Goal: Task Accomplishment & Management: Complete application form

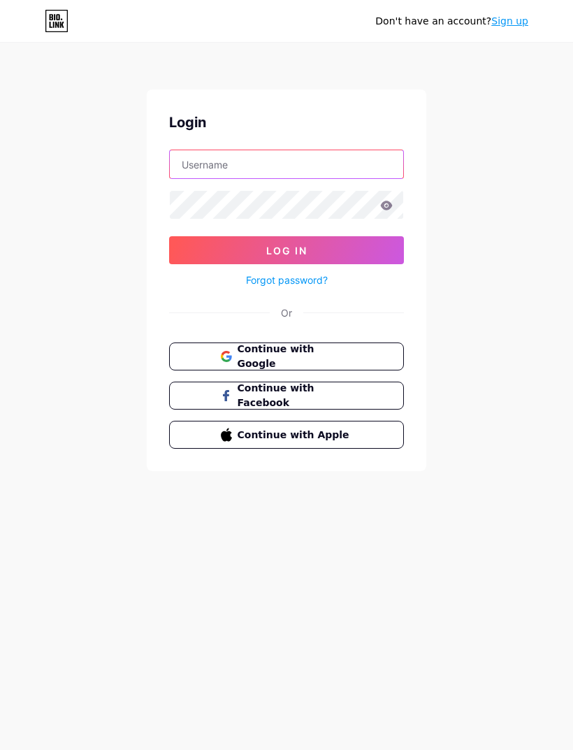
click at [350, 162] on input "text" at bounding box center [287, 164] width 234 height 28
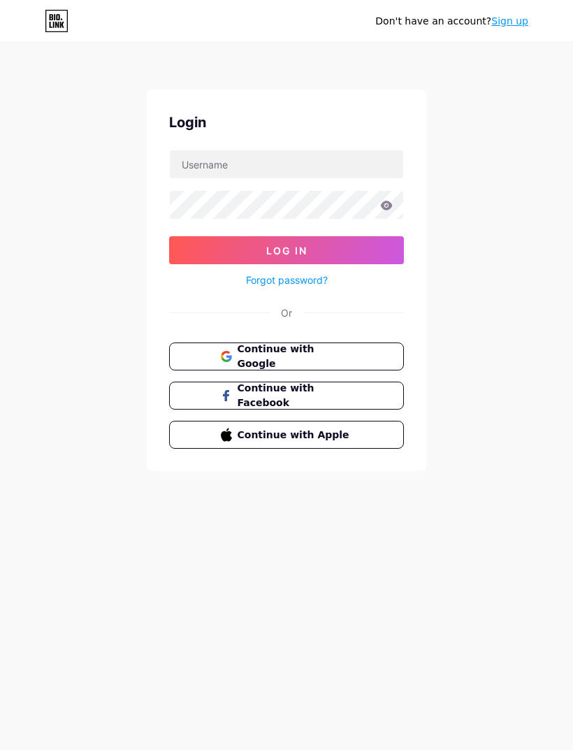
click at [375, 352] on button "Continue with Google" at bounding box center [286, 357] width 235 height 28
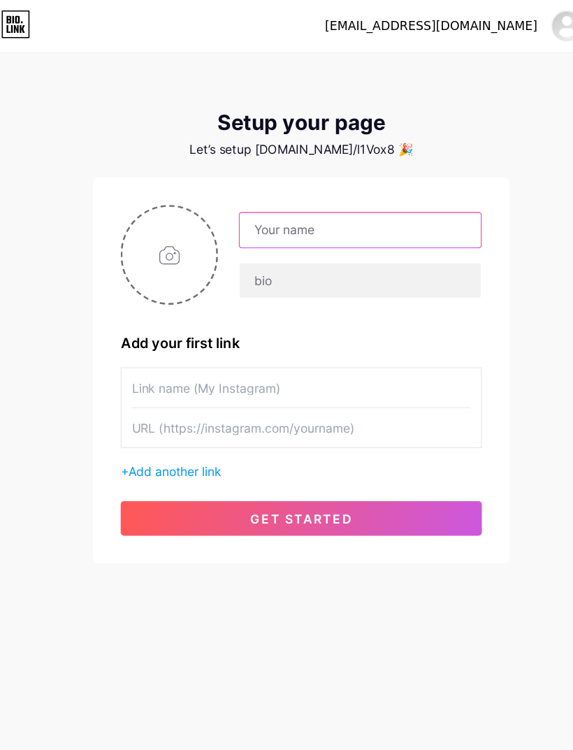
click at [347, 182] on input "text" at bounding box center [334, 185] width 194 height 28
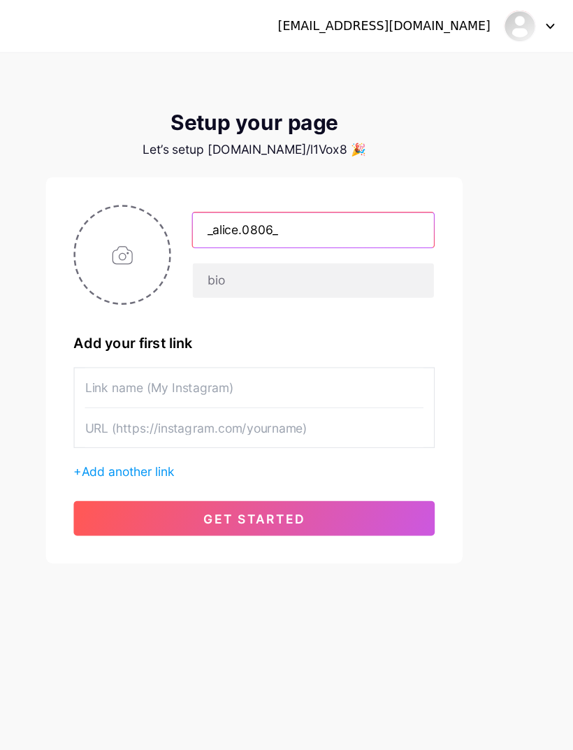
type input "_alice.0806_"
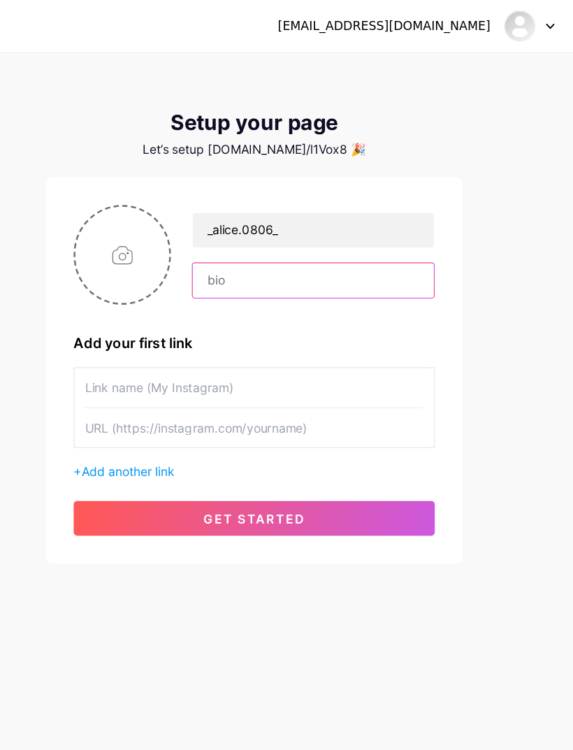
click at [297, 229] on input "text" at bounding box center [334, 226] width 194 height 28
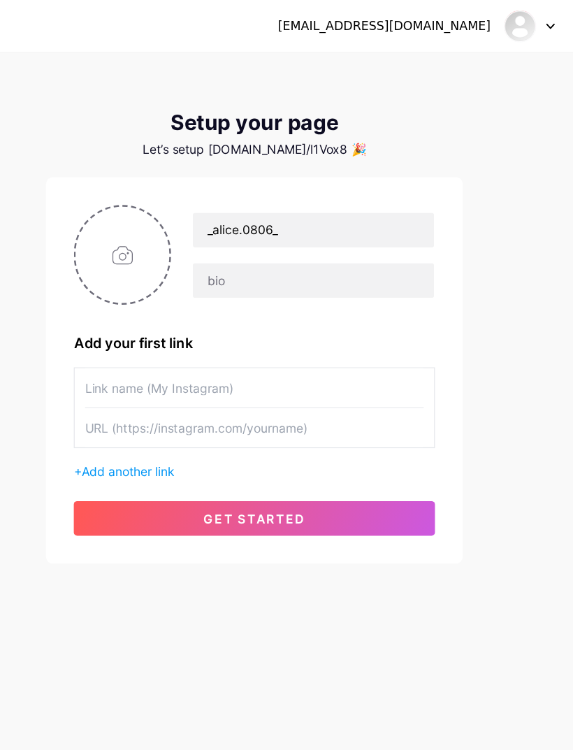
click at [269, 322] on input "text" at bounding box center [286, 311] width 273 height 31
click at [220, 426] on button "get started" at bounding box center [286, 417] width 291 height 28
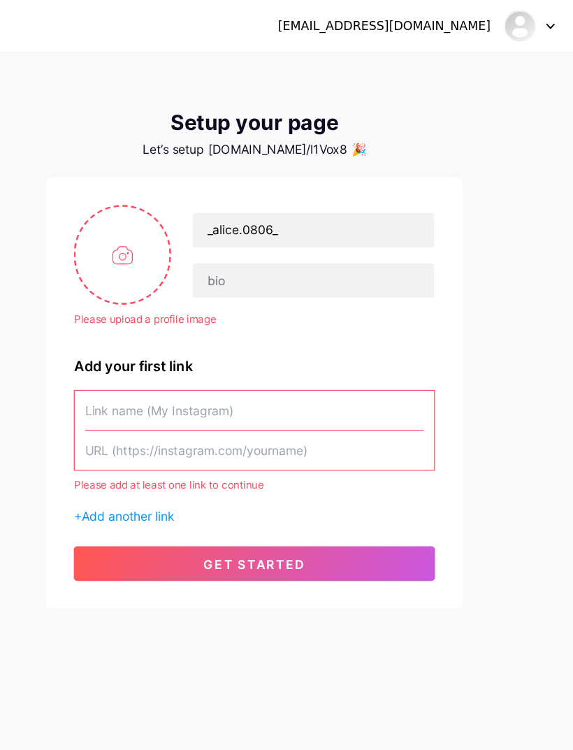
click at [234, 329] on input "text" at bounding box center [286, 330] width 273 height 31
click at [150, 363] on input "text" at bounding box center [286, 362] width 273 height 31
paste input "https://www.instagram.com/_alice.0806_?igsh=MW9leDVsc2dxYmtvaw%3D%3D&utm_source…"
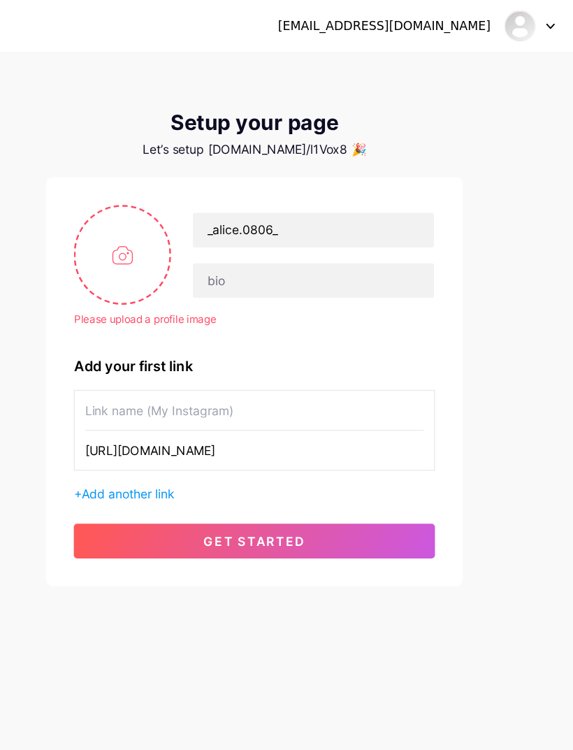
type input "https://www.instagram.com/_alice.0806_?igsh=MW9leDVsc2dxYmtvaw%3D%3D&utm_source…"
click at [412, 392] on div "leiwinglam@gmail.com Dashboard Logout Setup your page Let’s setup bio.link/l1Vo…" at bounding box center [286, 258] width 573 height 517
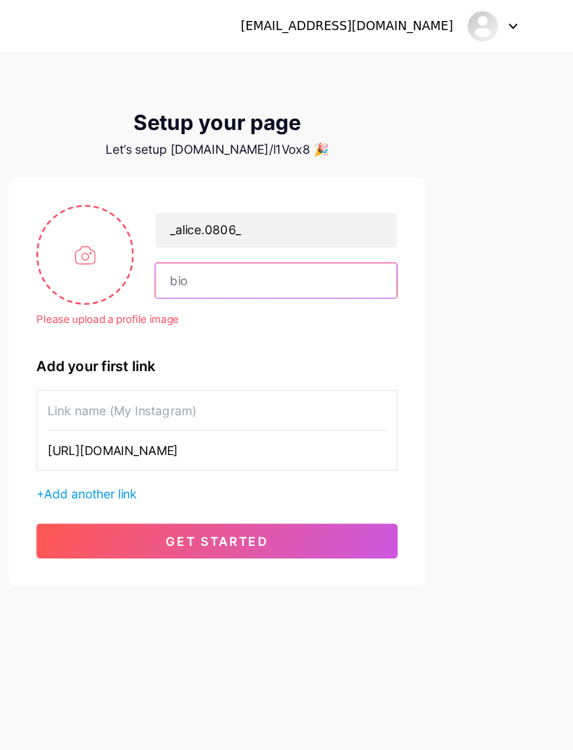
click at [237, 221] on input "text" at bounding box center [334, 226] width 194 height 28
type input "香"
type input "白兔糖🐰🍬"
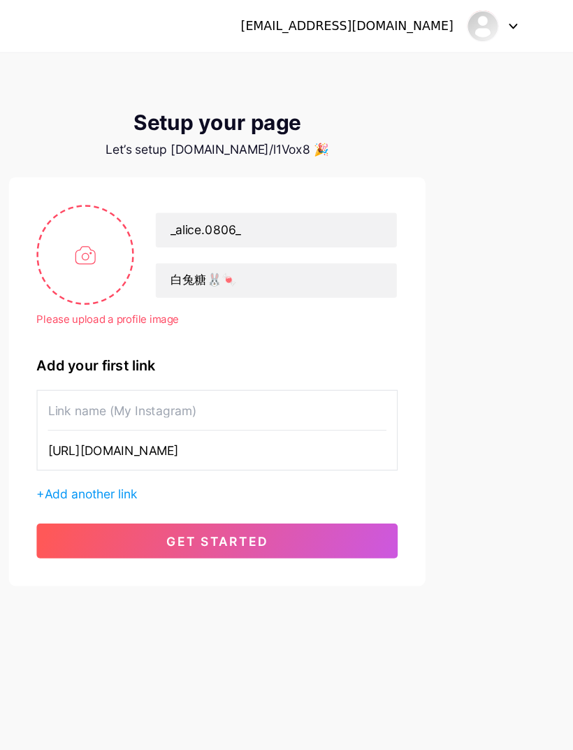
click at [394, 317] on div "leiwinglam@gmail.com Dashboard Logout Setup your page Let’s setup bio.link/l1Vo…" at bounding box center [286, 258] width 573 height 517
click at [143, 203] on input "file" at bounding box center [181, 205] width 76 height 78
type input "C:\fakepath\Happy Alice Day.zip - 1.png"
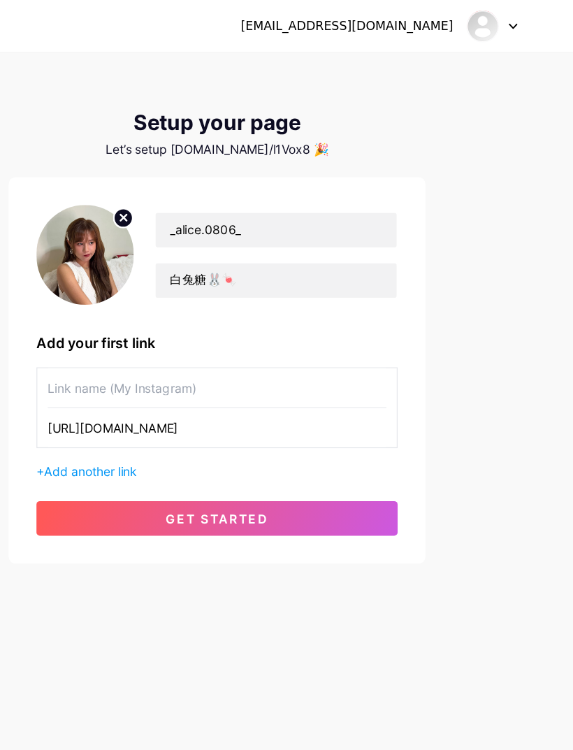
click at [285, 414] on button "get started" at bounding box center [286, 417] width 291 height 28
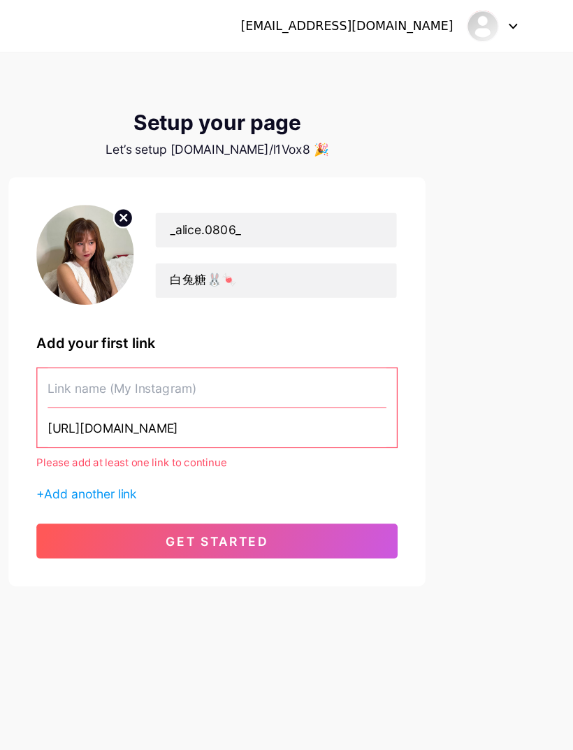
click at [293, 310] on input "text" at bounding box center [286, 311] width 273 height 31
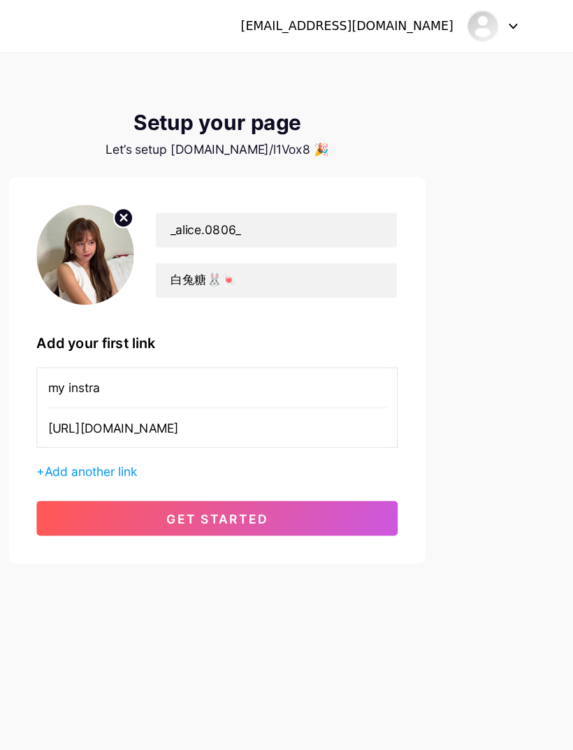
type input "my instra"
click at [406, 292] on div "leiwinglam@gmail.com Dashboard Logout Setup your page Let’s setup bio.link/l1Vo…" at bounding box center [286, 249] width 573 height 498
click at [141, 414] on button "get started" at bounding box center [286, 417] width 291 height 28
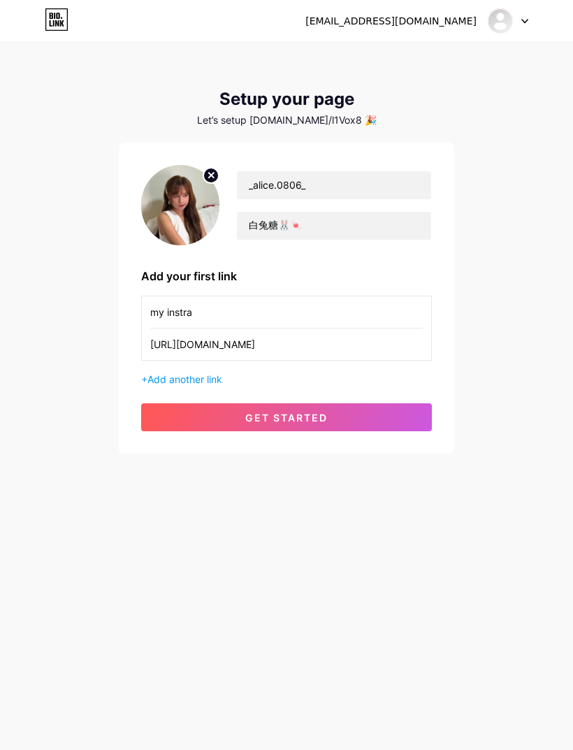
click at [394, 431] on button "get started" at bounding box center [286, 417] width 291 height 28
click at [404, 429] on button "get started" at bounding box center [286, 417] width 291 height 28
click at [418, 417] on button "get started" at bounding box center [286, 417] width 291 height 28
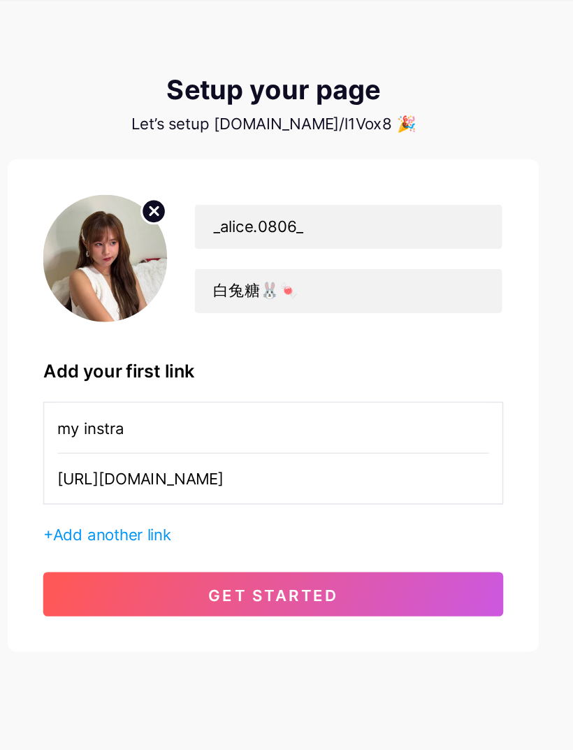
click at [167, 94] on div "Setup your page Let’s setup bio.link/l1Vox8 🎉 _alice.0806_ 白兔糖🐰🍬 Add your first…" at bounding box center [287, 271] width 336 height 364
click at [185, 115] on div "Let’s setup [DOMAIN_NAME]/l1Vox8 🎉" at bounding box center [287, 120] width 336 height 11
click at [217, 403] on button "get started" at bounding box center [286, 417] width 291 height 28
click at [148, 373] on span "Add another link" at bounding box center [185, 379] width 75 height 12
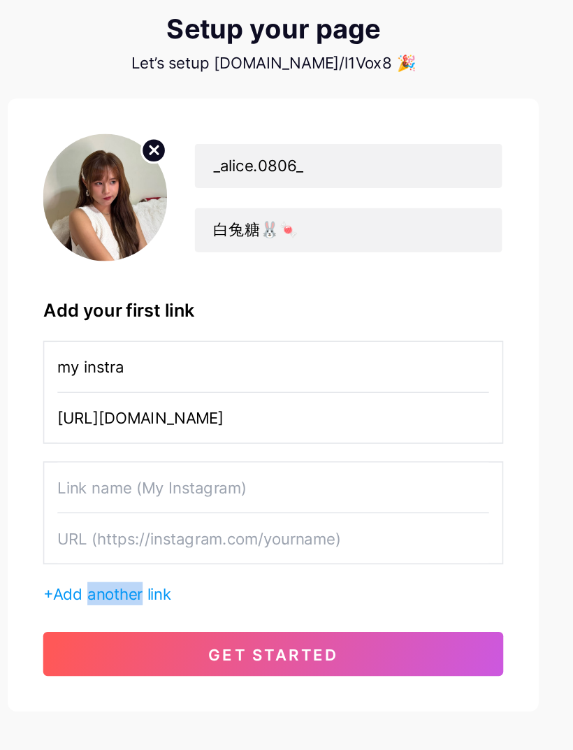
click at [227, 366] on div "my instra https://www.instagram.com/_alice.0806_?igsh=MW9leDVsc2dxYmtvaw%3D%3D&…" at bounding box center [286, 379] width 291 height 167
click at [291, 296] on input "my instra" at bounding box center [286, 311] width 273 height 31
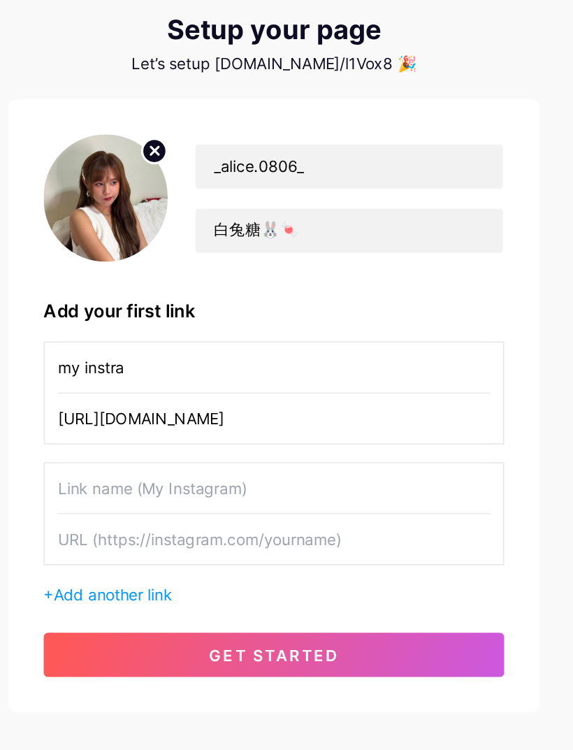
type input "https://www.instagram.com/_alice.0806_?igsh=MW9leDVsc2dxYmtvaw%3D%3D&"
click at [289, 296] on input "my instra" at bounding box center [286, 311] width 273 height 31
type input "m"
click at [300, 329] on input "https://www.instagram.com/_alice.0806_?igsh=MW9leDVsc2dxYmtvaw%3D%3D&" at bounding box center [286, 344] width 273 height 31
click at [296, 329] on input "https://www.instagram.com/_alice.0806_?igsh=MW9leDVsc2dxYmtvaw%3D%3D&" at bounding box center [286, 344] width 273 height 31
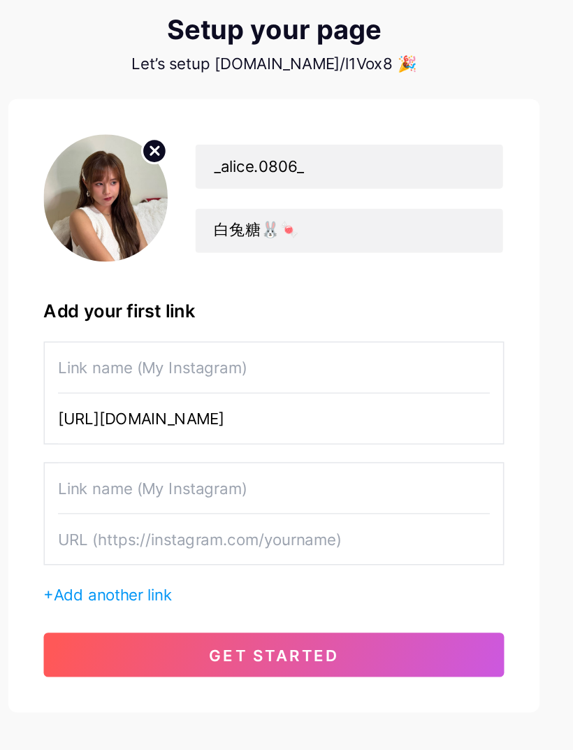
click at [298, 329] on input "https://www.instagram.com/_alice.0806_?igsh=MW9leDVsc2dxYmtvaw%3D%3D&" at bounding box center [286, 344] width 273 height 31
click at [279, 329] on input "https://www.instagram.com/_alice.0806_?igsh=MW9leDVsc2dxYmtvaw%3D%3D&" at bounding box center [286, 344] width 273 height 31
click at [266, 329] on input "https://www.instagram.com/_alice.0806_?igsh=MW9leDVsc2dxYmtvaw%3D%3D&" at bounding box center [286, 344] width 273 height 31
click at [273, 329] on input "https://www.instagram.com/_alice.0806_?igsh=MW9leDVsc2dxYmtvaw%3D%3D&" at bounding box center [286, 344] width 273 height 31
click at [289, 329] on input "https://www.instagram.com/_alice.0806_?igsh=MW9leDVsc2dxYmtvaw%3D%3D&" at bounding box center [286, 344] width 273 height 31
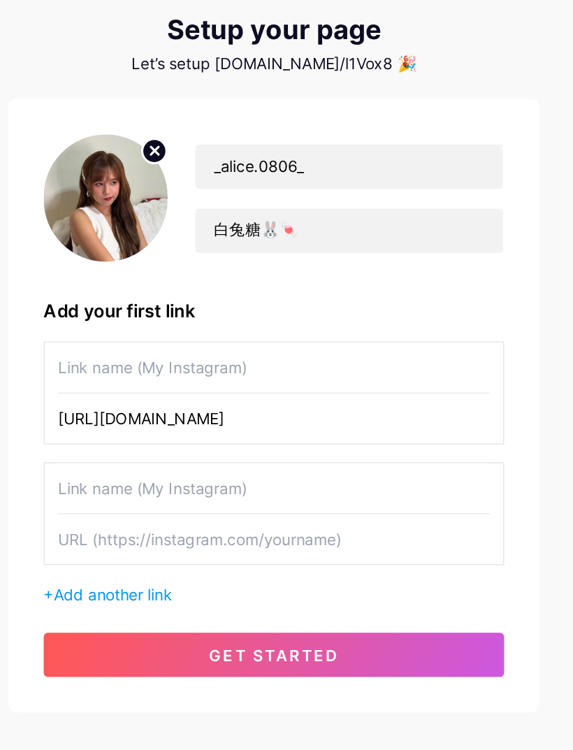
click at [292, 329] on input "https://www.instagram.com/_alice.0806_?igsh=MW9leDVsc2dxYmtvaw%3D%3D&" at bounding box center [286, 344] width 273 height 31
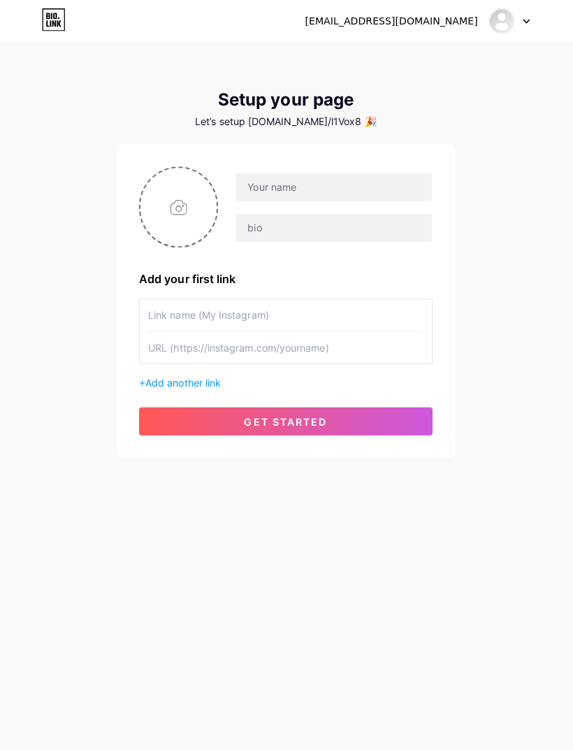
click at [523, 15] on div at bounding box center [508, 20] width 41 height 25
click at [529, 150] on div "leiwinglam@gmail.com Dashboard Logout Setup your page Let’s setup bio.link/l1Vo…" at bounding box center [286, 249] width 573 height 498
click at [54, 25] on icon at bounding box center [57, 19] width 24 height 22
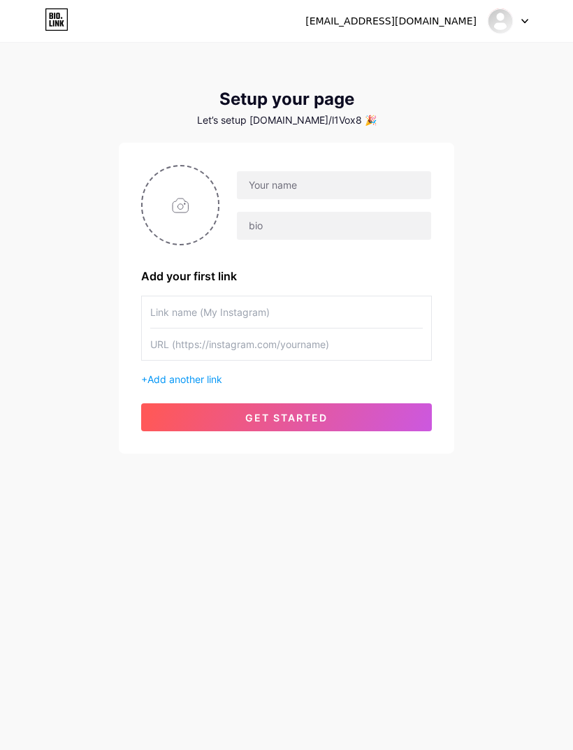
scroll to position [45, 0]
click at [401, 171] on input "text" at bounding box center [334, 185] width 194 height 28
type input "_alice.0806_"
click at [365, 212] on input "text" at bounding box center [334, 226] width 194 height 28
type input "白兔糖🐰🍬"
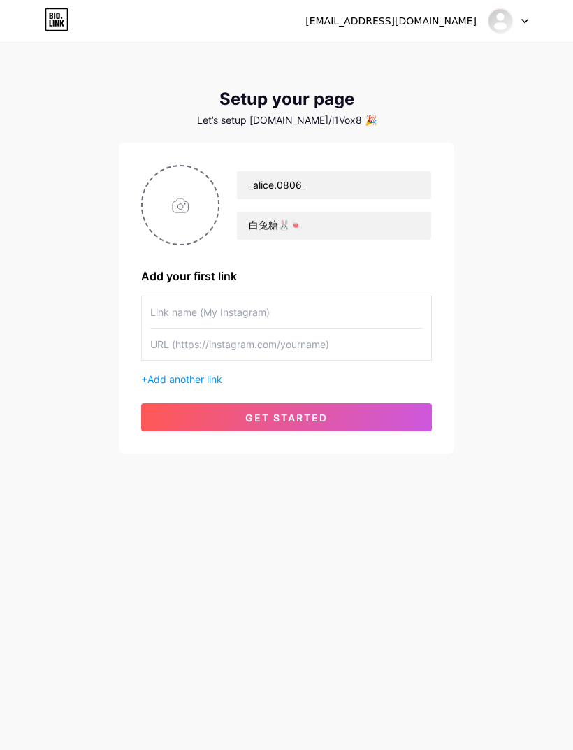
click at [551, 410] on div "[EMAIL_ADDRESS][DOMAIN_NAME] Dashboard Logout Setup your page Let’s setup [DOMA…" at bounding box center [286, 249] width 573 height 498
click at [175, 318] on input "text" at bounding box center [286, 311] width 273 height 31
click at [176, 231] on input "file" at bounding box center [181, 205] width 76 height 78
type input "C:\fakepath\IMG_3539.jpeg"
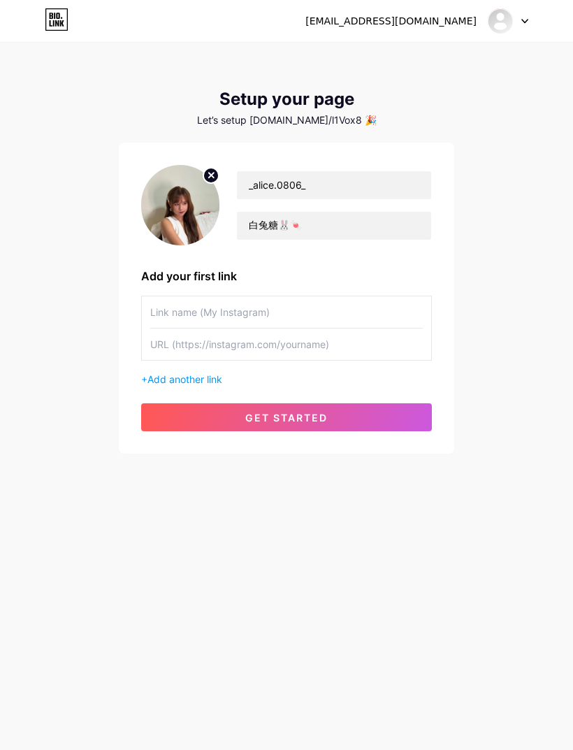
click at [175, 303] on input "text" at bounding box center [286, 311] width 273 height 31
type input "[PERSON_NAME] IG"
click at [170, 340] on input "text" at bounding box center [286, 344] width 273 height 31
click at [160, 339] on input "text" at bounding box center [286, 344] width 273 height 31
paste input "[URL][DOMAIN_NAME]"
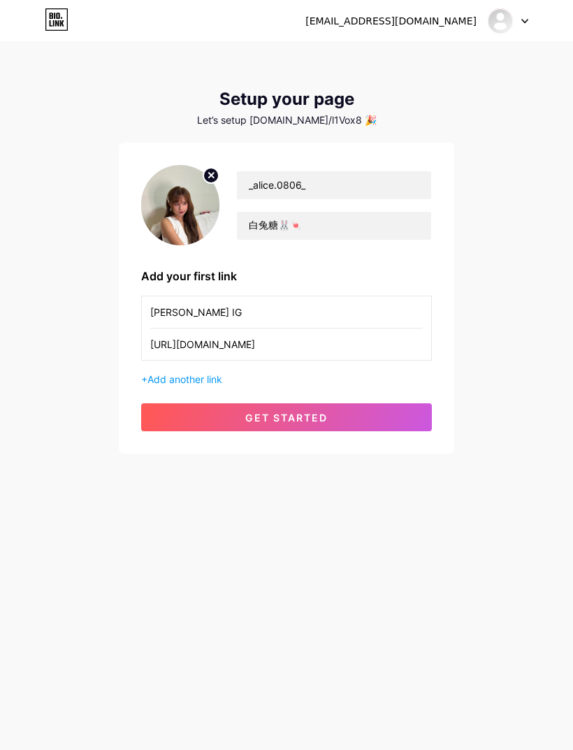
type input "[URL][DOMAIN_NAME]"
click at [401, 403] on button "get started" at bounding box center [286, 417] width 291 height 28
click at [413, 404] on button "get started" at bounding box center [286, 417] width 291 height 28
click at [413, 418] on button "get started" at bounding box center [286, 417] width 291 height 28
click at [414, 415] on button "get started" at bounding box center [286, 417] width 291 height 28
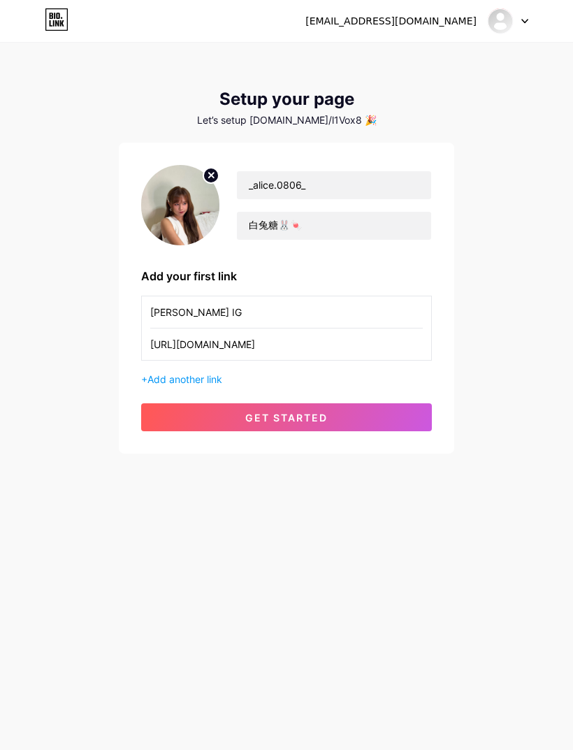
click at [340, 427] on button "get started" at bounding box center [286, 417] width 291 height 28
